Goal: Share content

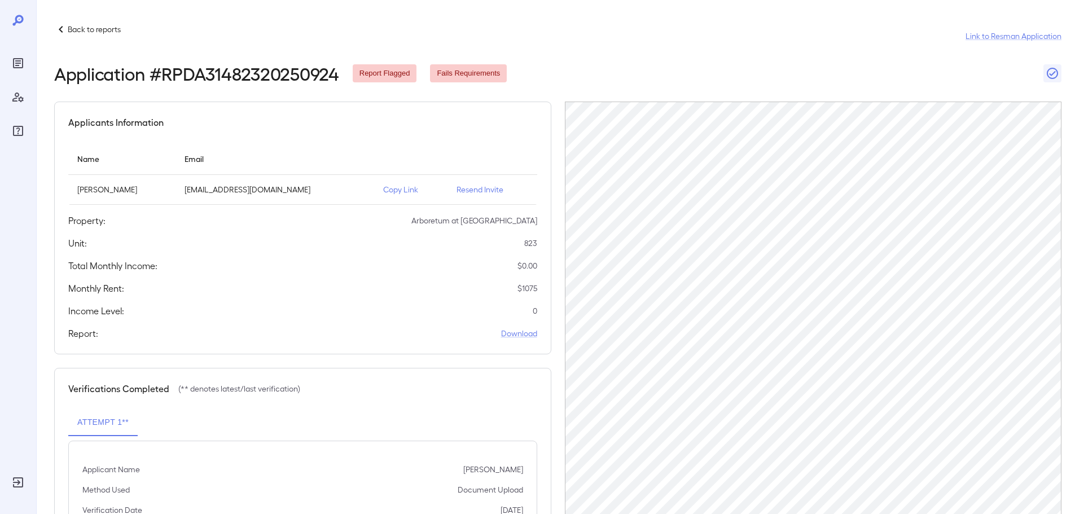
click at [332, 295] on div "Applicants Information Name Email Stefhania Vargas Acosta vstefhania@gmail.com …" at bounding box center [302, 228] width 497 height 253
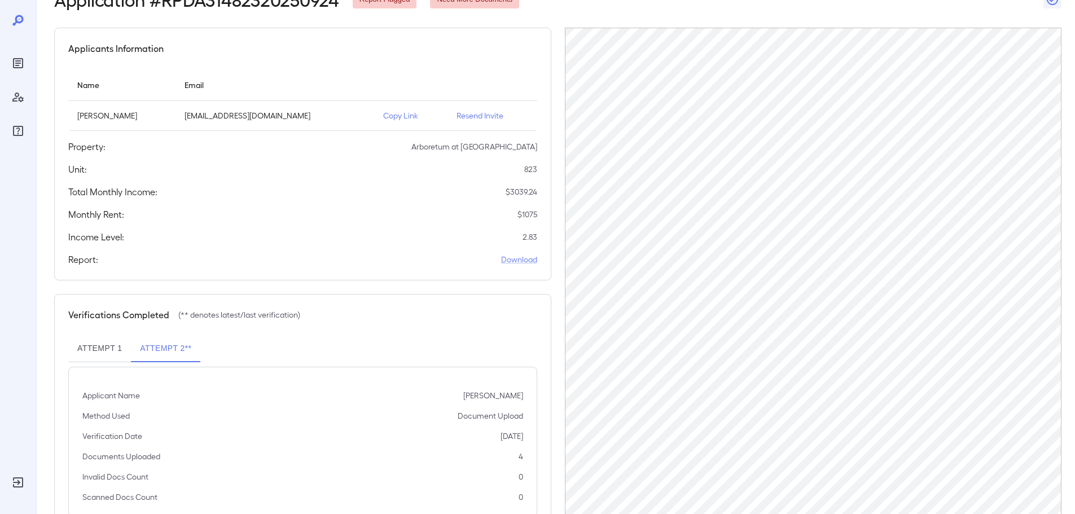
scroll to position [56, 0]
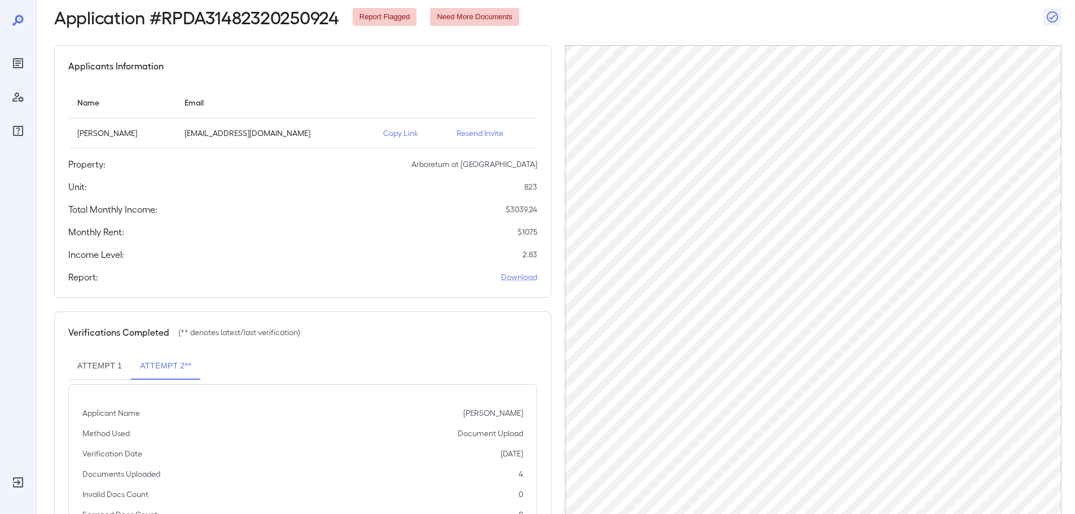
click at [405, 135] on p "Copy Link" at bounding box center [410, 133] width 55 height 11
click at [397, 133] on p "Copy Link" at bounding box center [410, 133] width 55 height 11
